Goal: Information Seeking & Learning: Learn about a topic

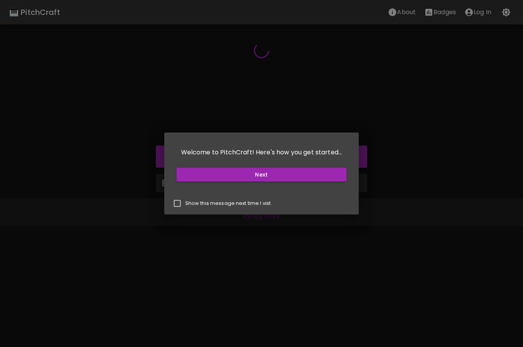
click at [339, 179] on button "Next" at bounding box center [262, 175] width 170 height 14
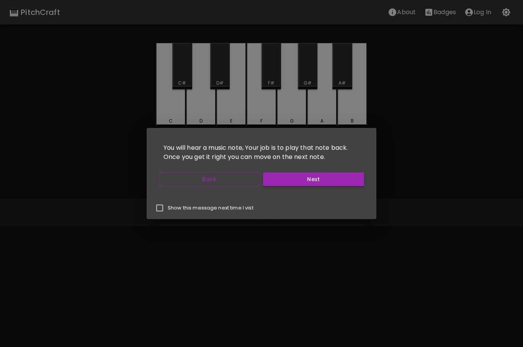
click at [354, 180] on button "Next" at bounding box center [313, 179] width 101 height 14
click at [360, 179] on button "Next" at bounding box center [313, 179] width 101 height 14
click at [359, 179] on button "Next" at bounding box center [313, 179] width 101 height 14
click at [358, 180] on button "Start Playing" at bounding box center [313, 179] width 101 height 14
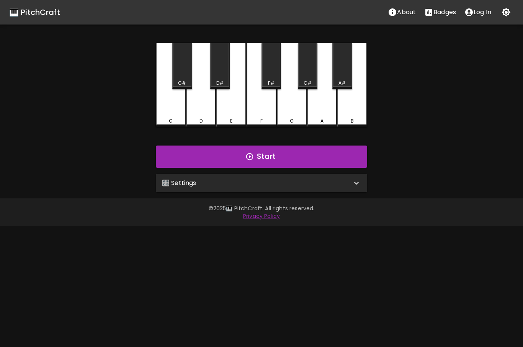
click at [358, 180] on icon at bounding box center [356, 182] width 9 height 9
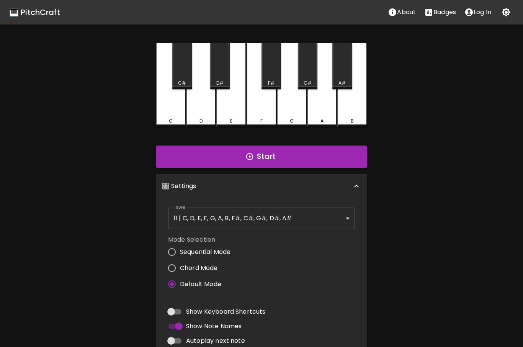
click at [482, 10] on p "Log In" at bounding box center [483, 12] width 18 height 9
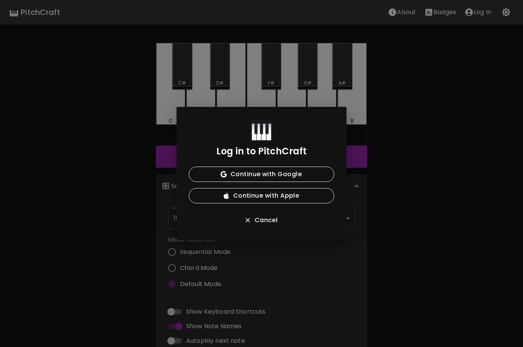
click at [320, 177] on button "Continue with Google" at bounding box center [262, 174] width 146 height 15
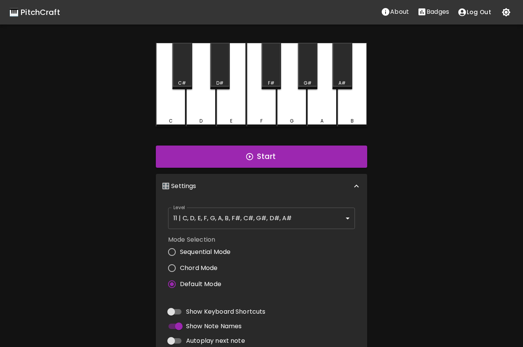
click at [435, 14] on p "Badges" at bounding box center [438, 11] width 23 height 9
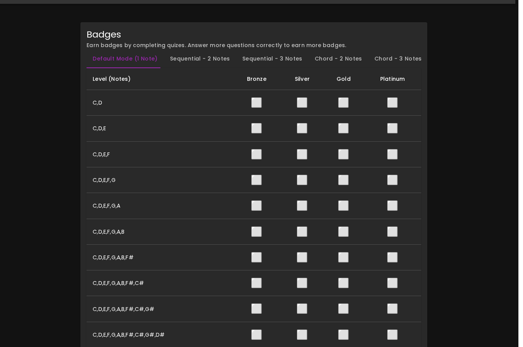
scroll to position [0, 3]
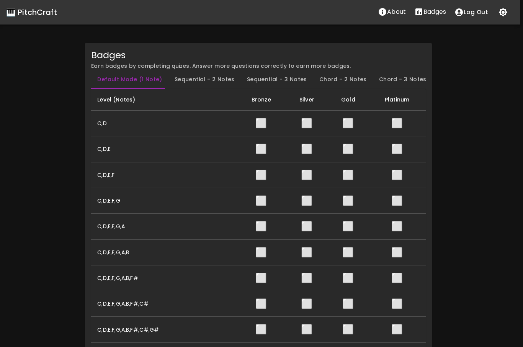
click at [25, 8] on div "🎹 PitchCraft" at bounding box center [31, 12] width 51 height 12
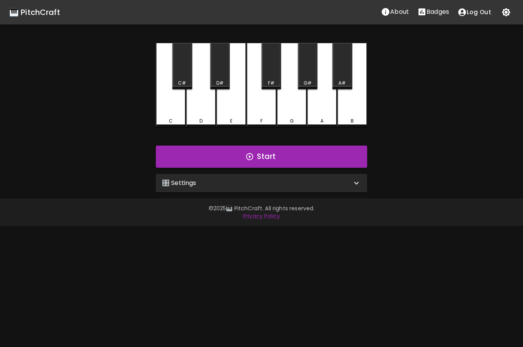
click at [361, 182] on div "🎛️ Settings" at bounding box center [261, 183] width 211 height 18
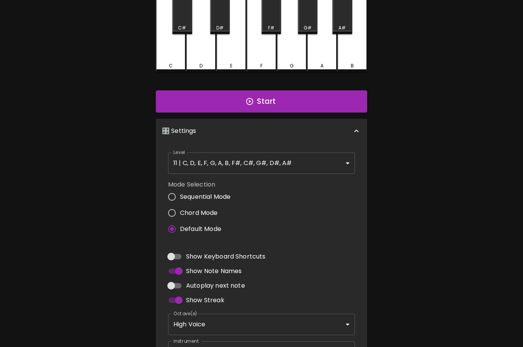
scroll to position [57, 0]
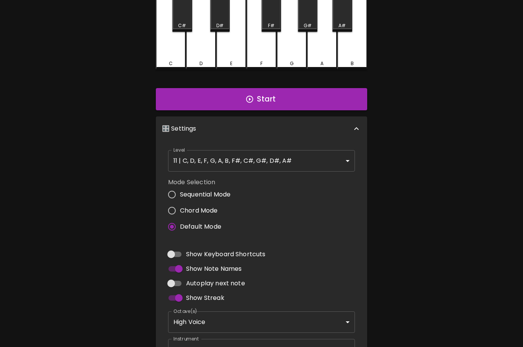
click at [351, 165] on body "🎹 PitchCraft About Badges Log Out C C# D D# E F F# G G# A A# B Start 🎛️ Setting…" at bounding box center [261, 175] width 523 height 464
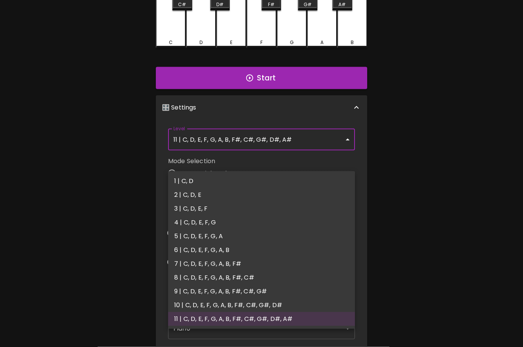
click at [396, 192] on div at bounding box center [261, 173] width 523 height 347
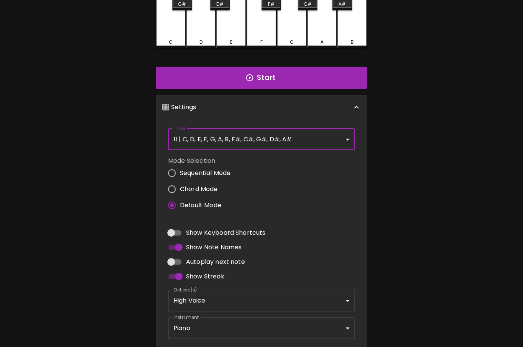
click at [396, 193] on div "🎹 PitchCraft About Badges Log Out C C# D D# E F F# G G# A A# B Start 🎛️ Setting…" at bounding box center [261, 136] width 523 height 430
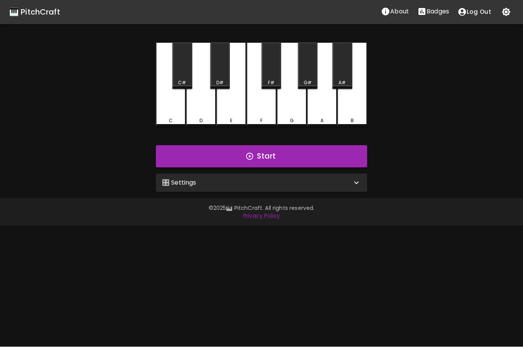
scroll to position [0, 0]
